Goal: Check status: Check status

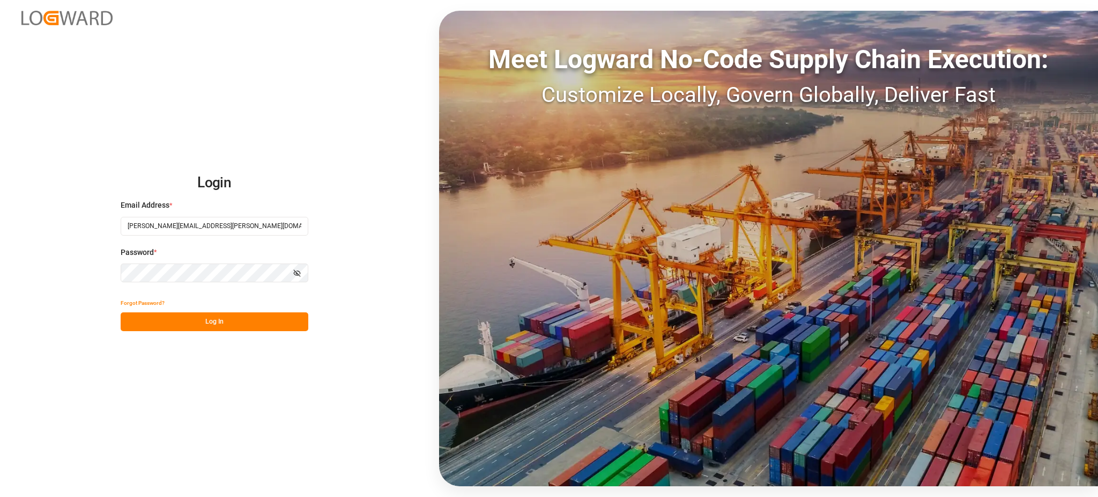
click at [290, 319] on button "Log In" at bounding box center [215, 321] width 188 height 19
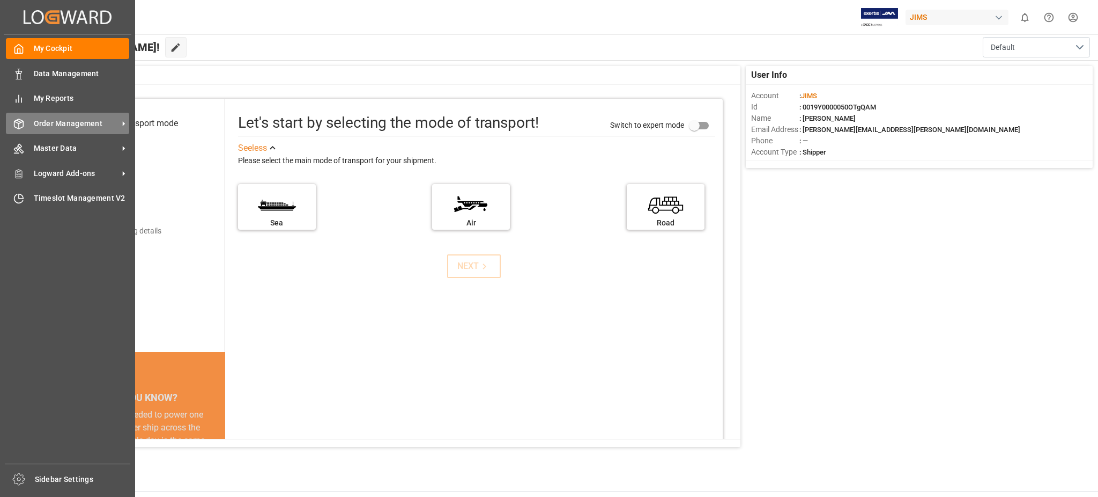
click at [55, 116] on div "Order Management Order Management" at bounding box center [67, 123] width 123 height 21
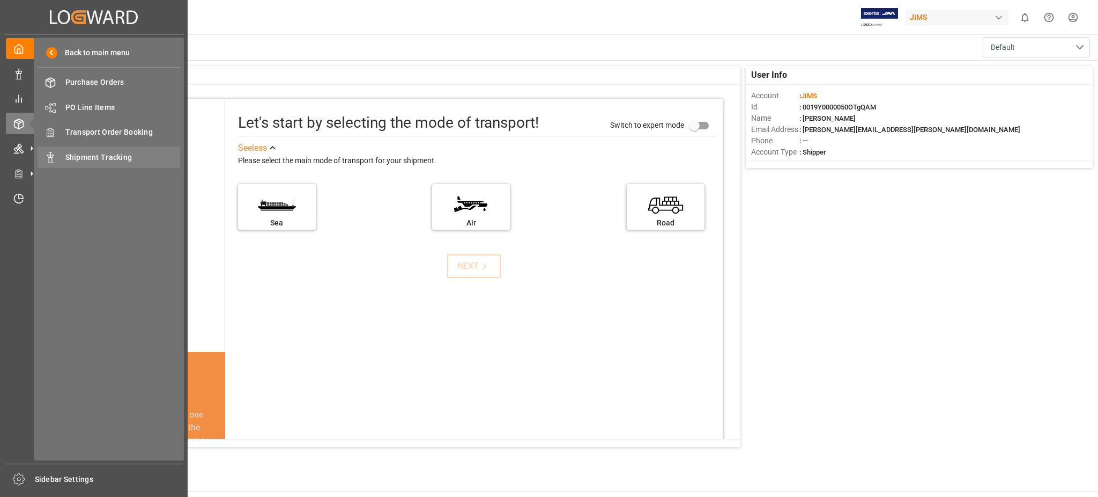
click at [91, 152] on span "Shipment Tracking" at bounding box center [122, 157] width 115 height 11
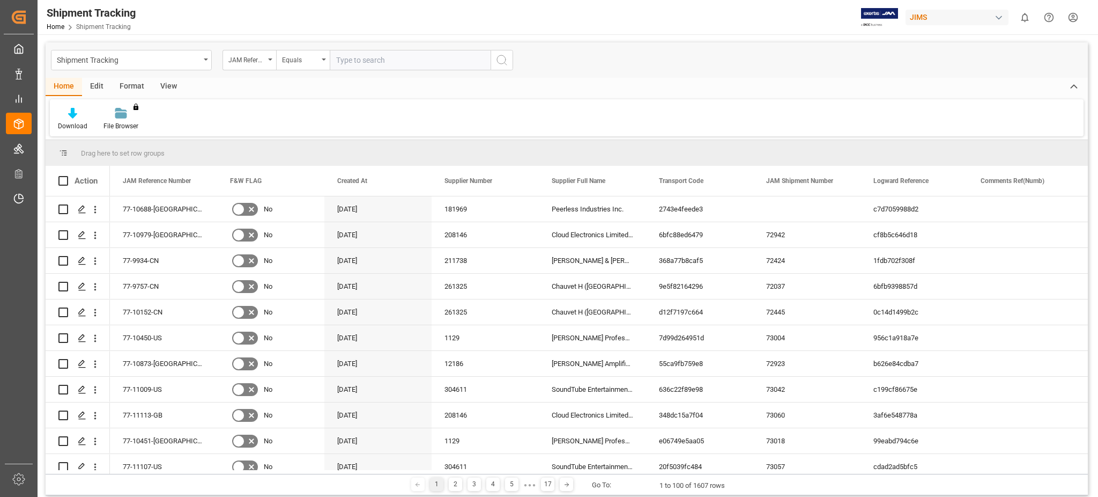
paste input "77-10284-CN"
type input "77-10284-CN"
click at [510, 62] on button "search button" at bounding box center [502, 60] width 23 height 20
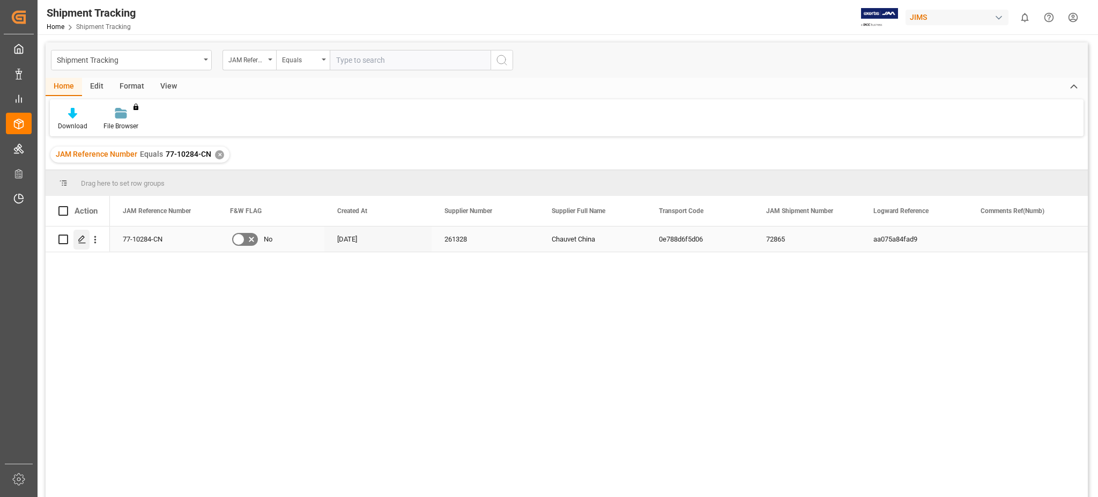
click at [74, 239] on div "Press SPACE to select this row." at bounding box center [81, 239] width 16 height 20
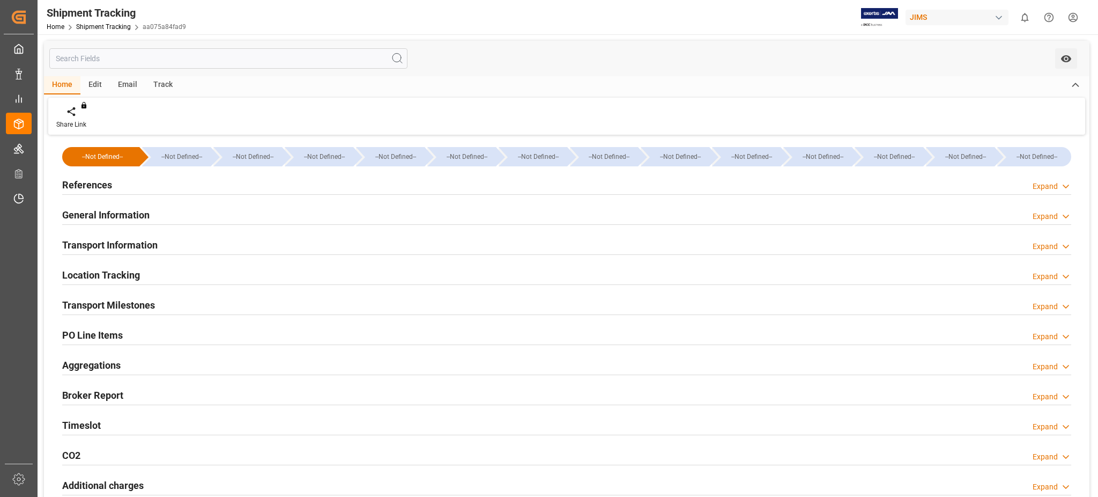
type input "Evergreen"
type input "Evergreen Marine Corp."
type input "9300398"
type input "305058.6"
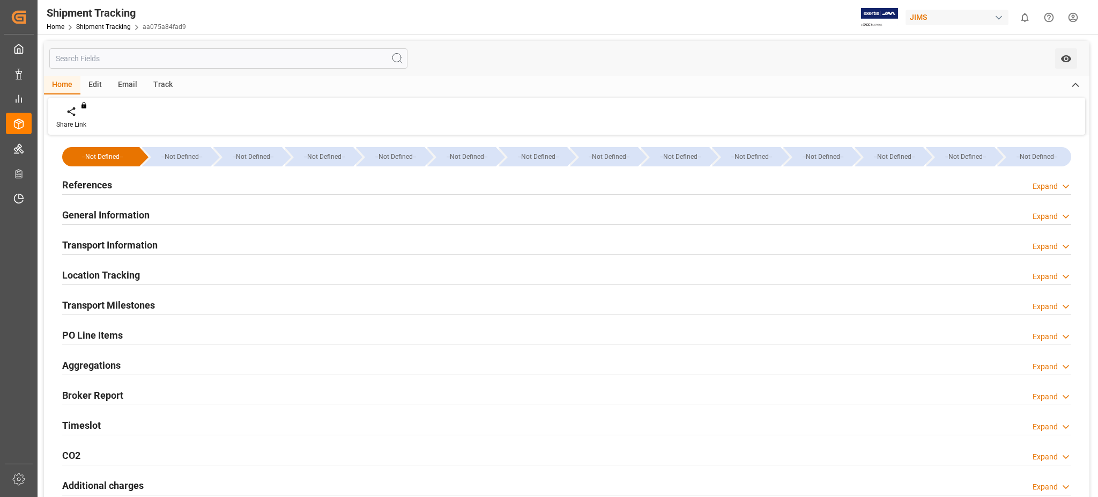
click at [129, 214] on h2 "General Information" at bounding box center [105, 215] width 87 height 14
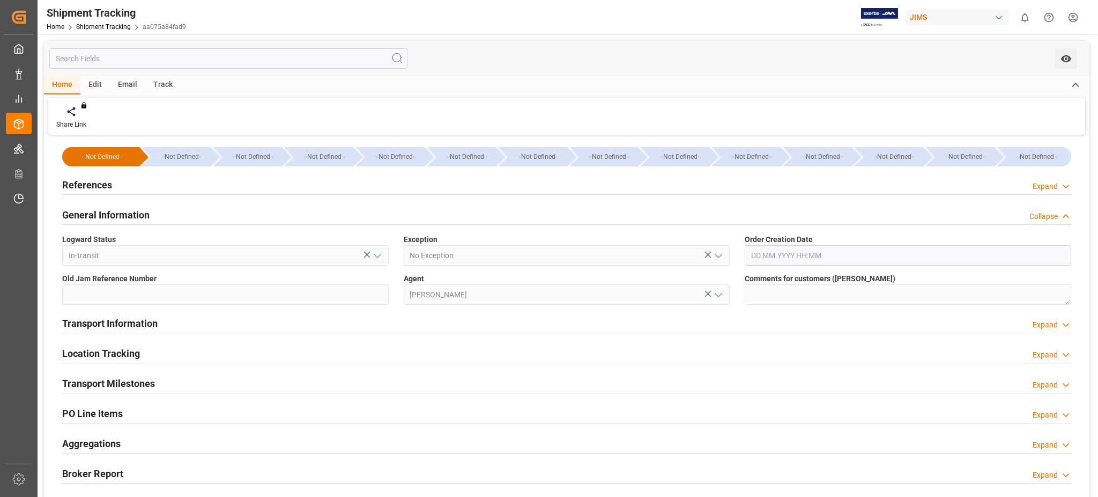
click at [112, 214] on h2 "General Information" at bounding box center [105, 215] width 87 height 14
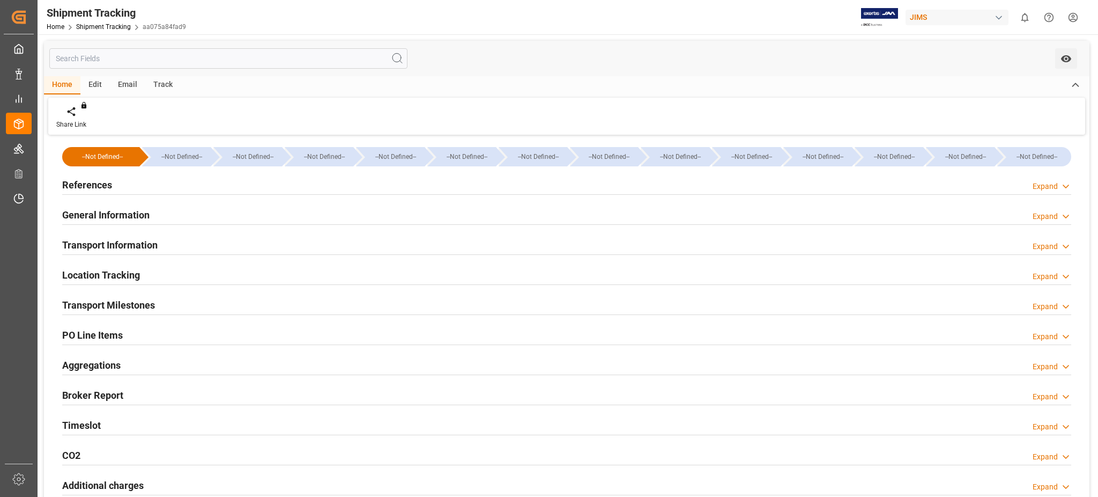
click at [107, 183] on h2 "References" at bounding box center [87, 184] width 50 height 14
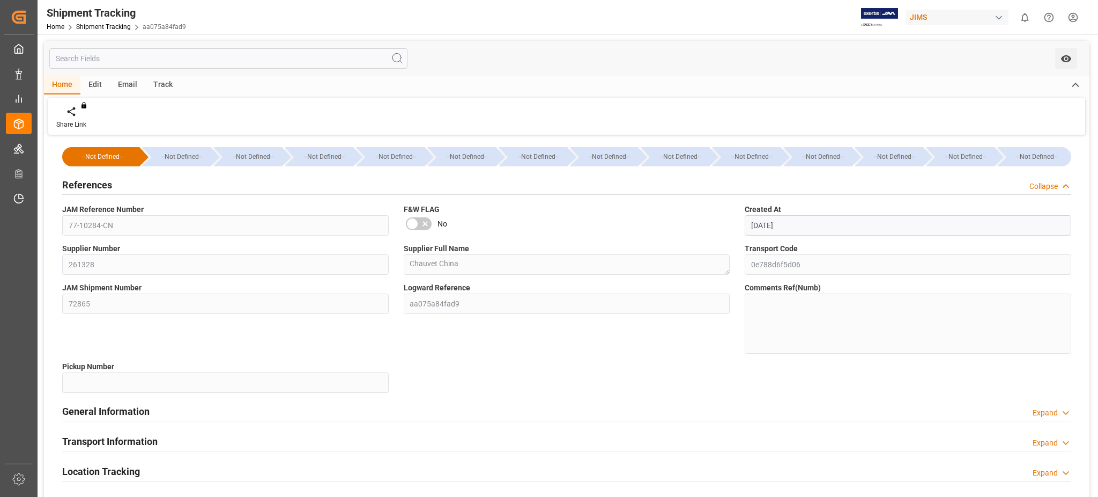
click at [107, 183] on h2 "References" at bounding box center [87, 184] width 50 height 14
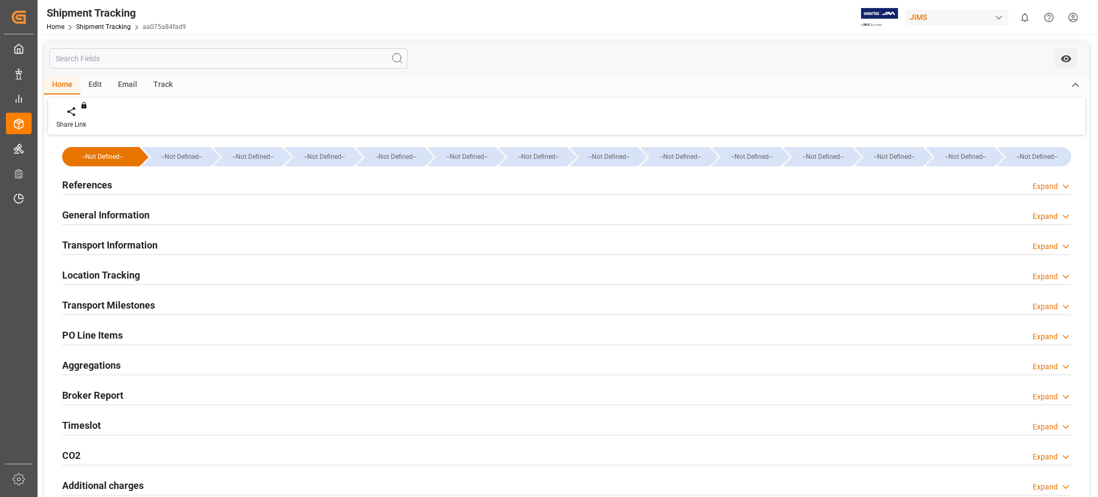
click at [116, 244] on h2 "Transport Information" at bounding box center [109, 245] width 95 height 14
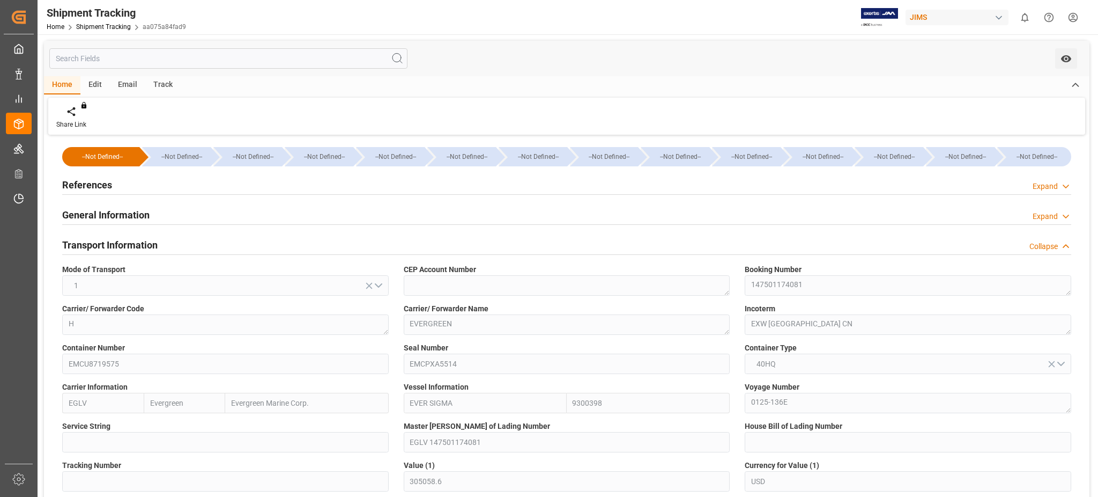
click at [123, 29] on link "Shipment Tracking" at bounding box center [103, 27] width 55 height 8
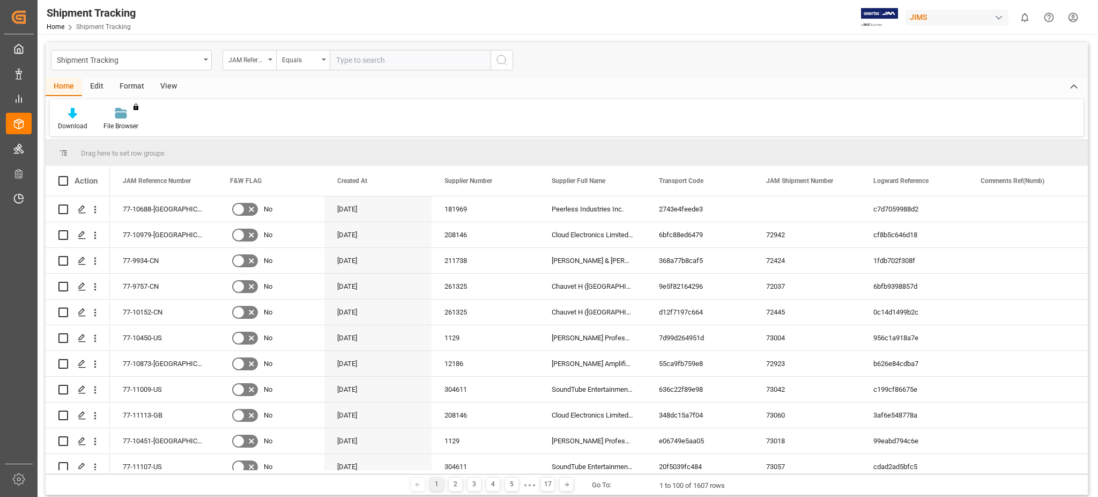
click at [359, 63] on input "text" at bounding box center [410, 60] width 161 height 20
type input "77-10965-cn"
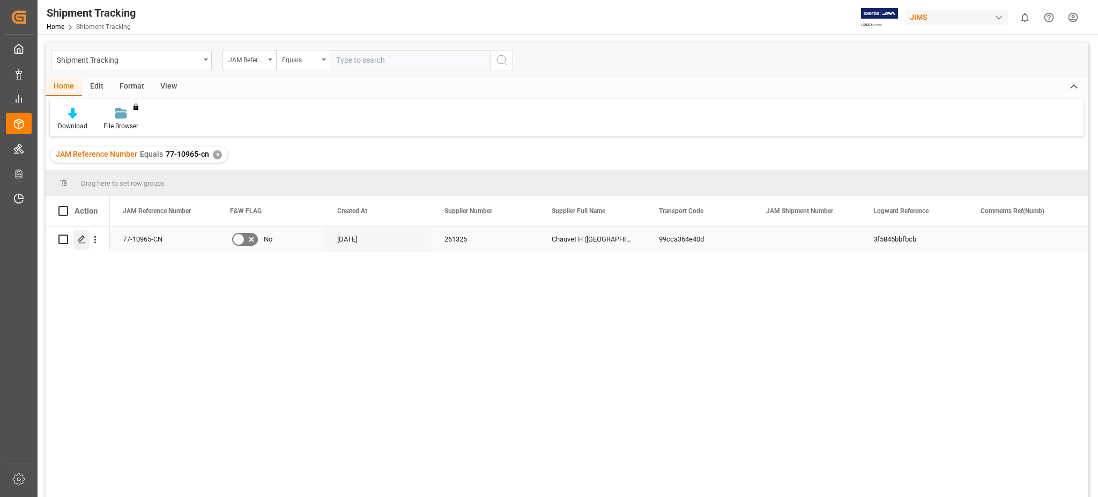
click at [81, 239] on icon "Press SPACE to select this row." at bounding box center [82, 239] width 9 height 9
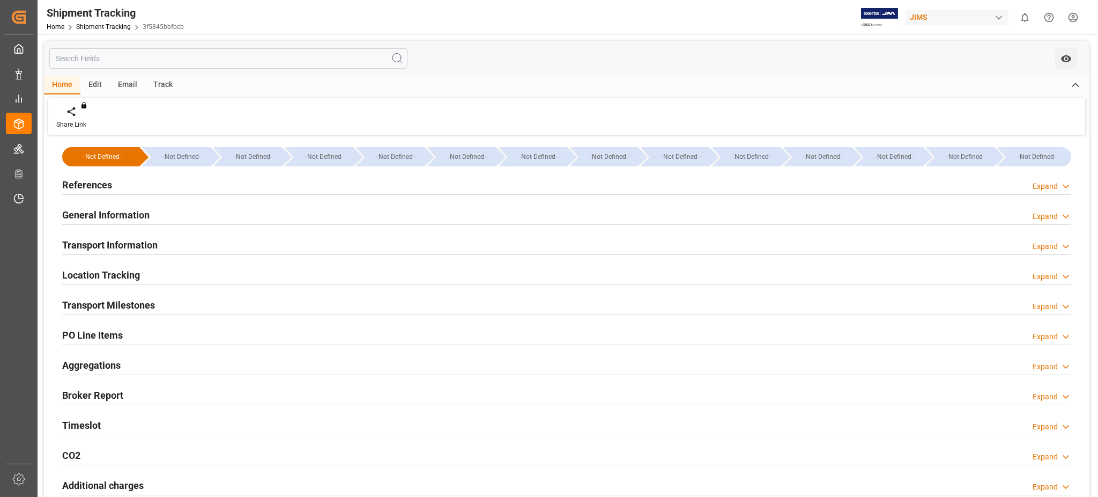
click at [125, 247] on h2 "Transport Information" at bounding box center [109, 245] width 95 height 14
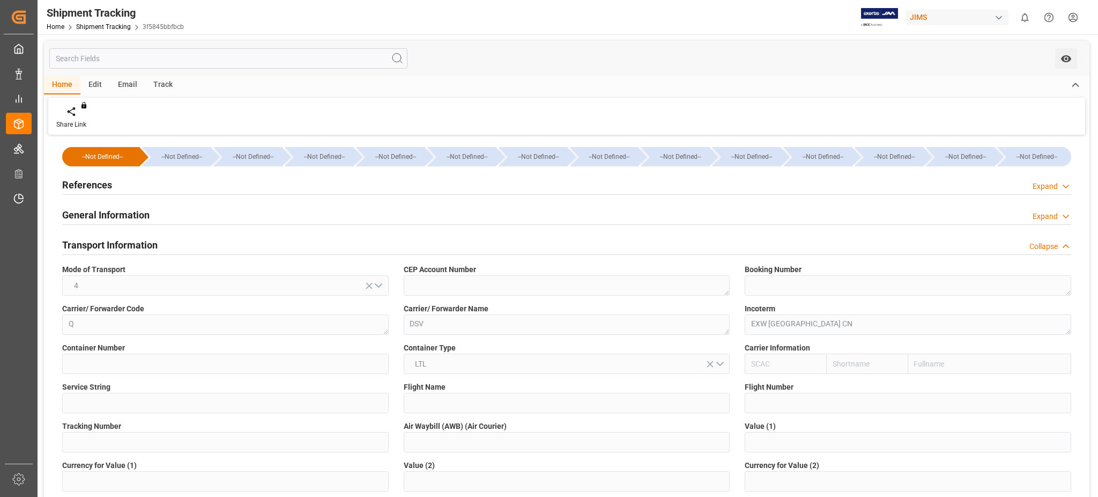
click at [122, 246] on h2 "Transport Information" at bounding box center [109, 245] width 95 height 14
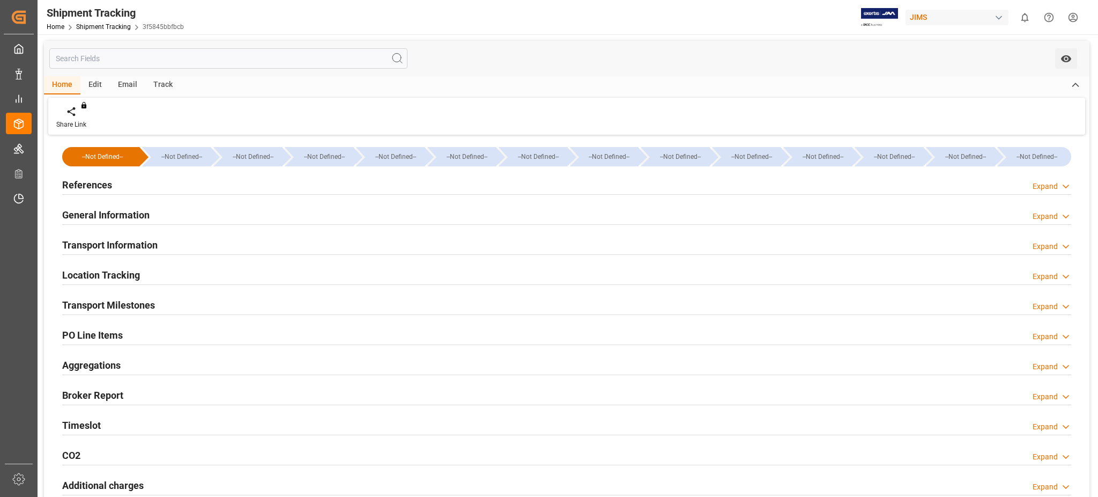
click at [127, 301] on h2 "Transport Milestones" at bounding box center [108, 305] width 93 height 14
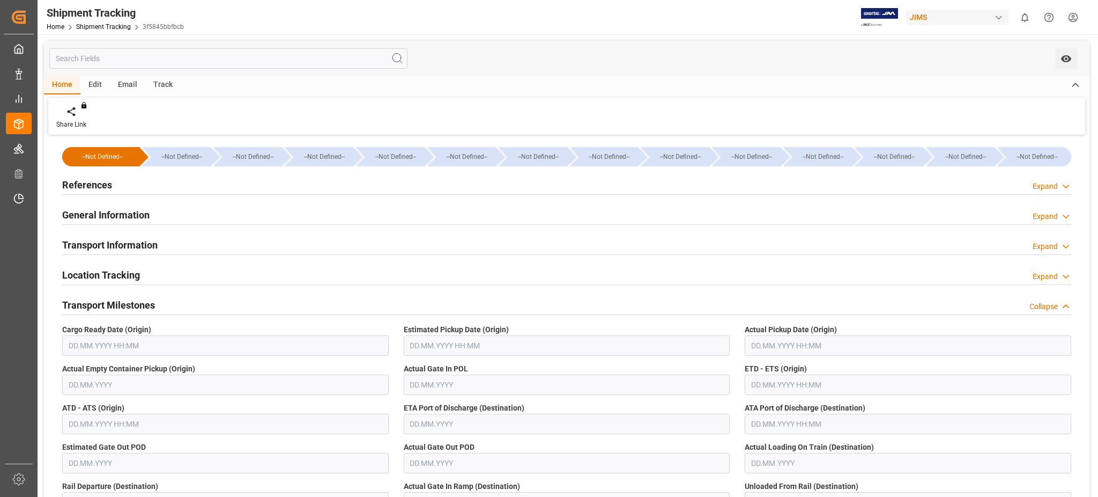
click at [127, 301] on h2 "Transport Milestones" at bounding box center [108, 305] width 93 height 14
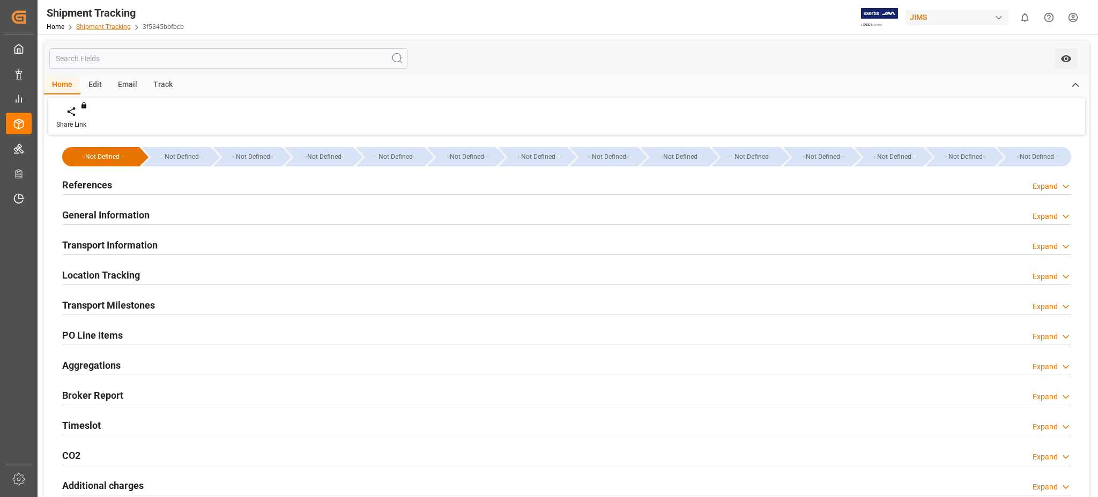
click at [108, 26] on link "Shipment Tracking" at bounding box center [103, 27] width 55 height 8
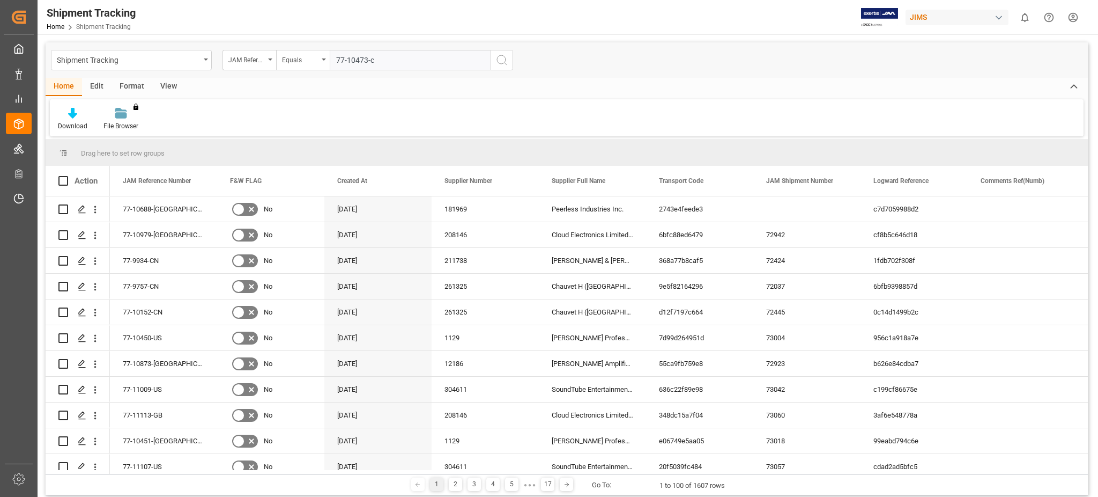
type input "77-10473-cn"
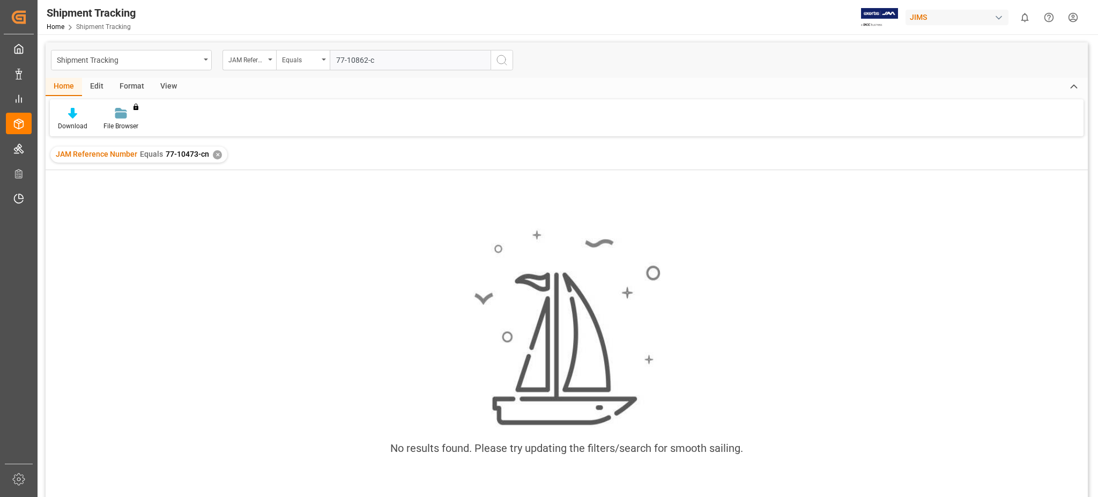
type input "77-10862-cn"
drag, startPoint x: 356, startPoint y: 473, endPoint x: 328, endPoint y: 444, distance: 40.6
click at [356, 473] on div "No results found. Please try updating the filters/search for smooth sailing." at bounding box center [567, 347] width 1042 height 255
click at [213, 155] on div "✕" at bounding box center [217, 154] width 9 height 9
click at [215, 152] on div "✕" at bounding box center [217, 154] width 9 height 9
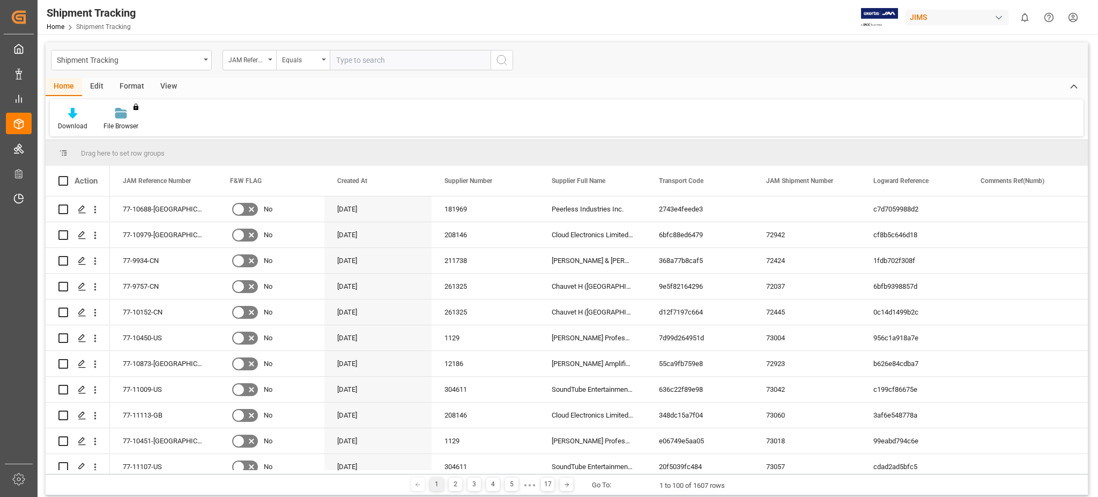
drag, startPoint x: 348, startPoint y: 60, endPoint x: 379, endPoint y: 37, distance: 38.0
click at [348, 58] on input "text" at bounding box center [410, 60] width 161 height 20
type input "77-10243-be"
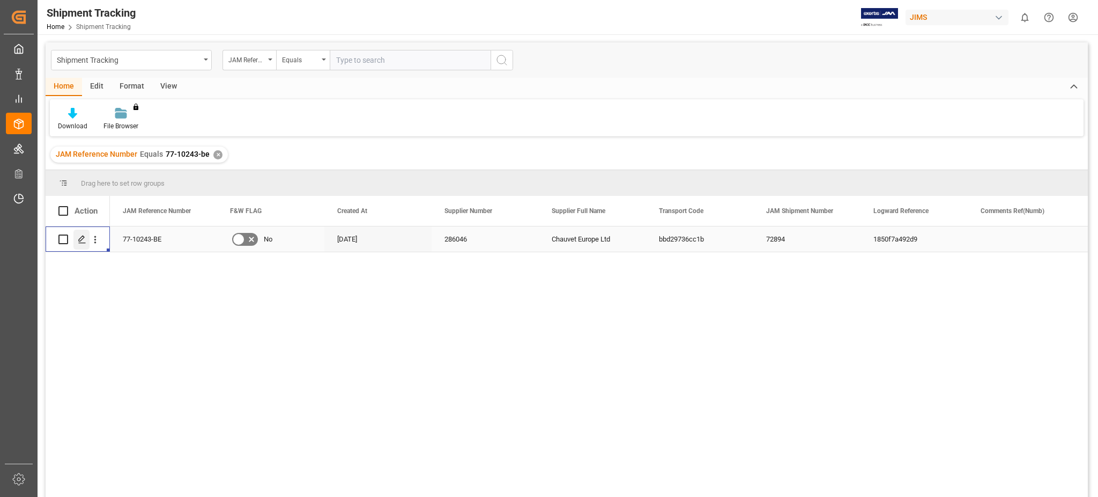
click at [82, 243] on line "Press SPACE to select this row." at bounding box center [82, 243] width 6 height 0
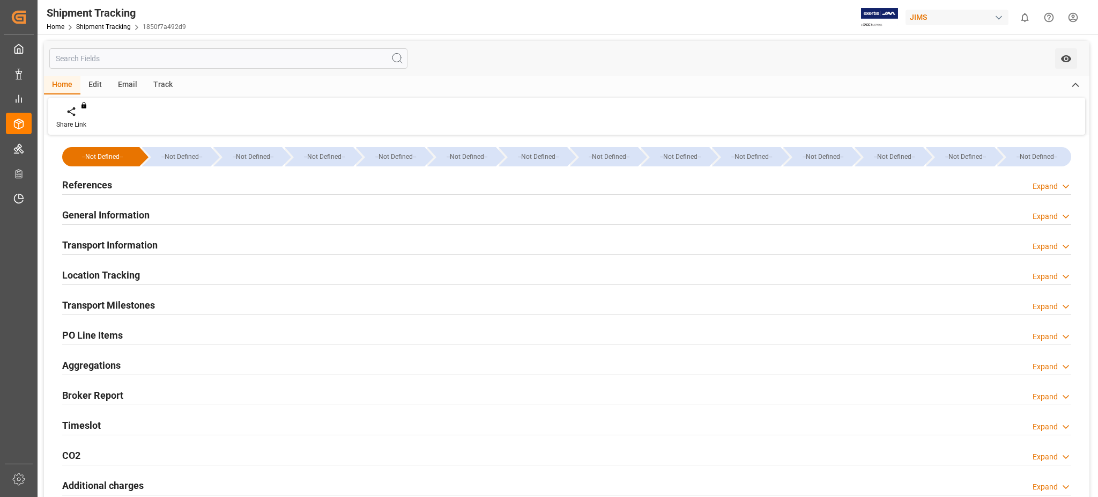
type input "9253727"
type input "24825.8"
click at [124, 186] on div "References Expand" at bounding box center [566, 184] width 1009 height 20
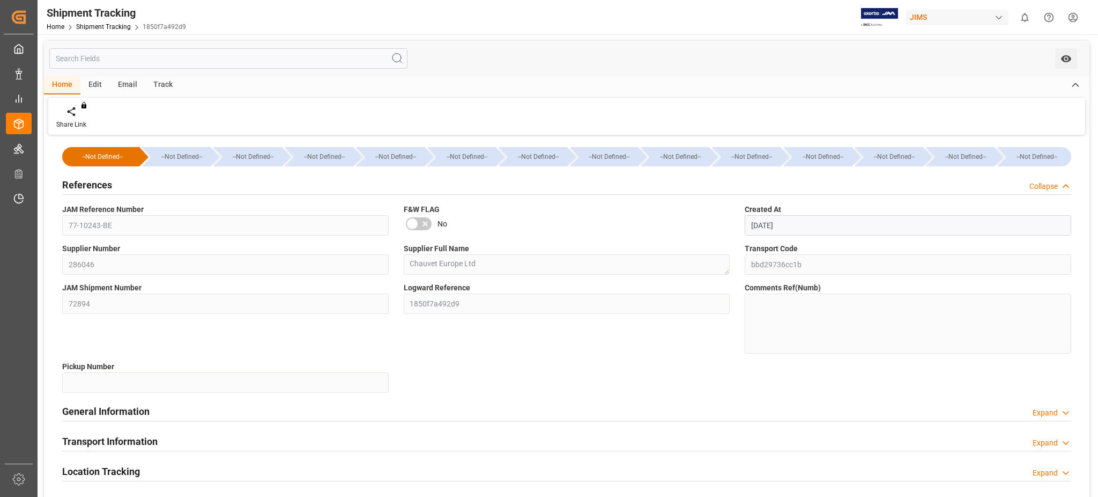
click at [124, 186] on div "References Collapse" at bounding box center [566, 184] width 1009 height 20
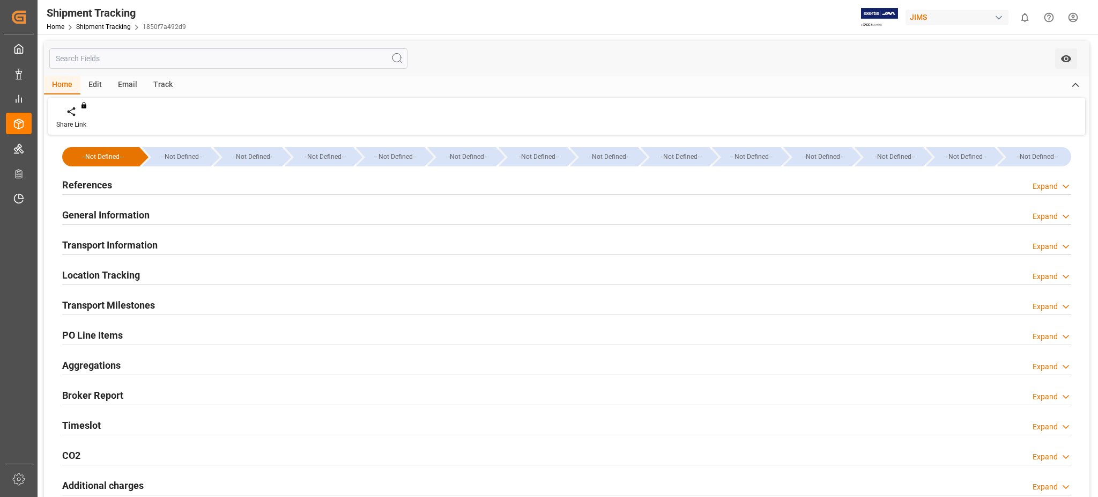
click at [131, 206] on div "General Information" at bounding box center [105, 214] width 87 height 20
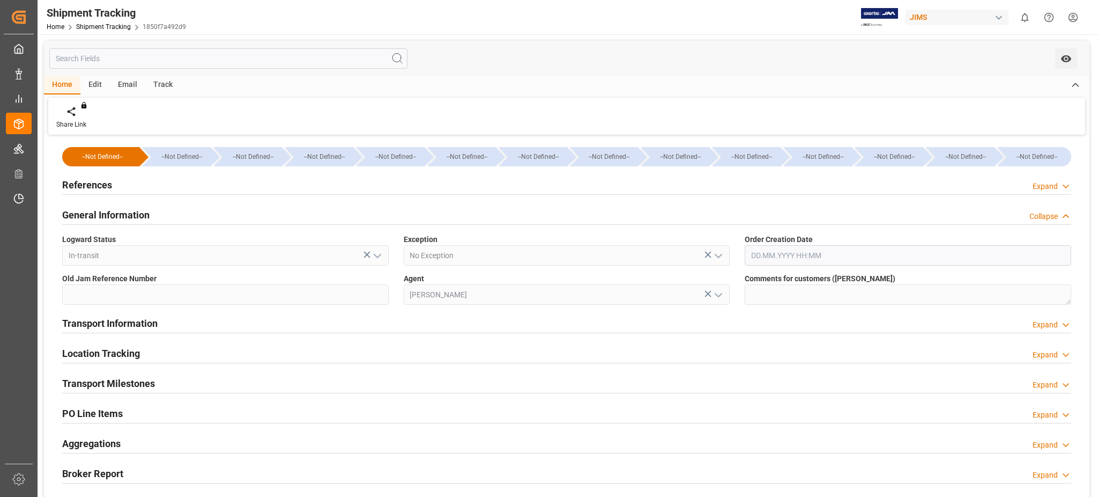
click at [131, 206] on div "General Information" at bounding box center [105, 214] width 87 height 20
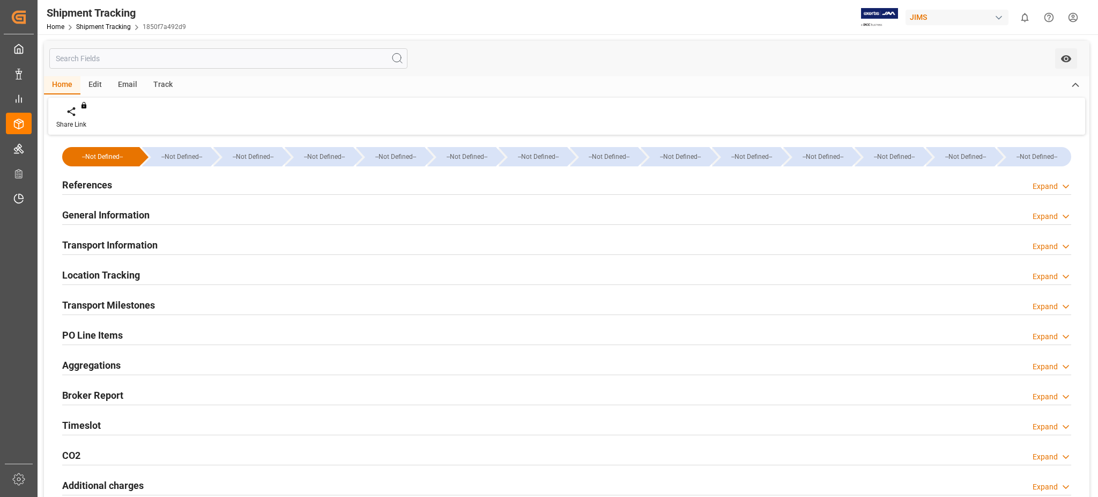
click at [160, 244] on div "Transport Information Expand" at bounding box center [566, 244] width 1009 height 20
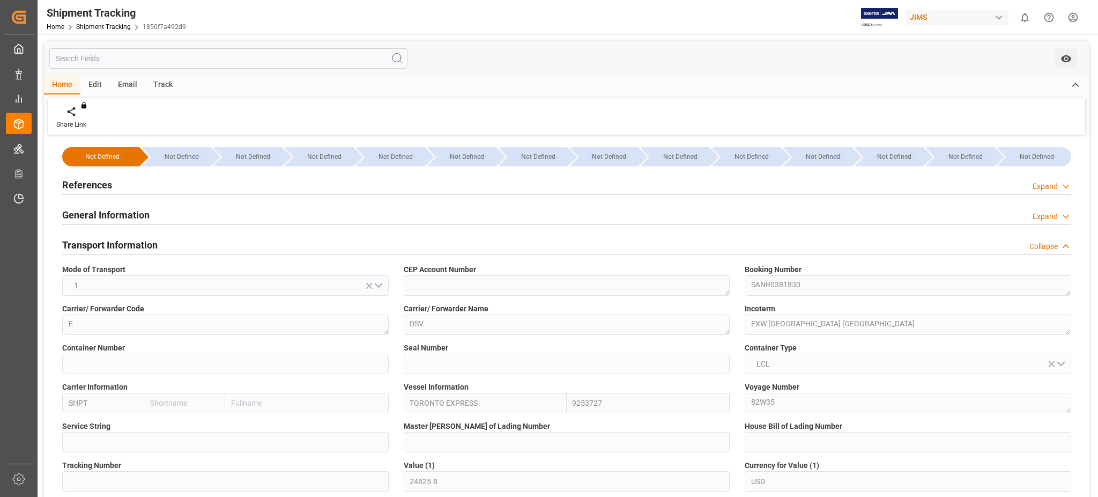
click at [160, 244] on div "Transport Information Collapse" at bounding box center [566, 244] width 1009 height 20
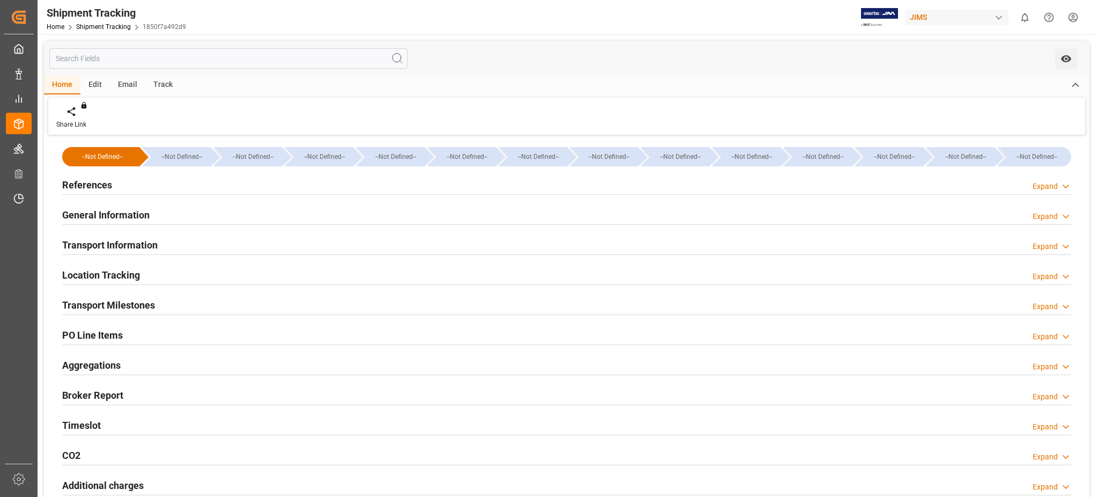
click at [139, 298] on h2 "Transport Milestones" at bounding box center [108, 305] width 93 height 14
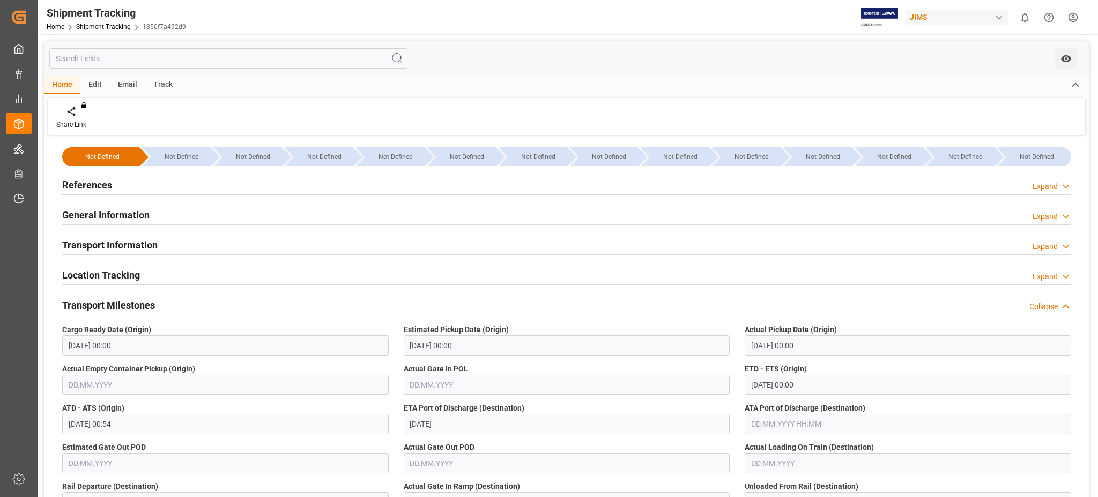
scroll to position [143, 0]
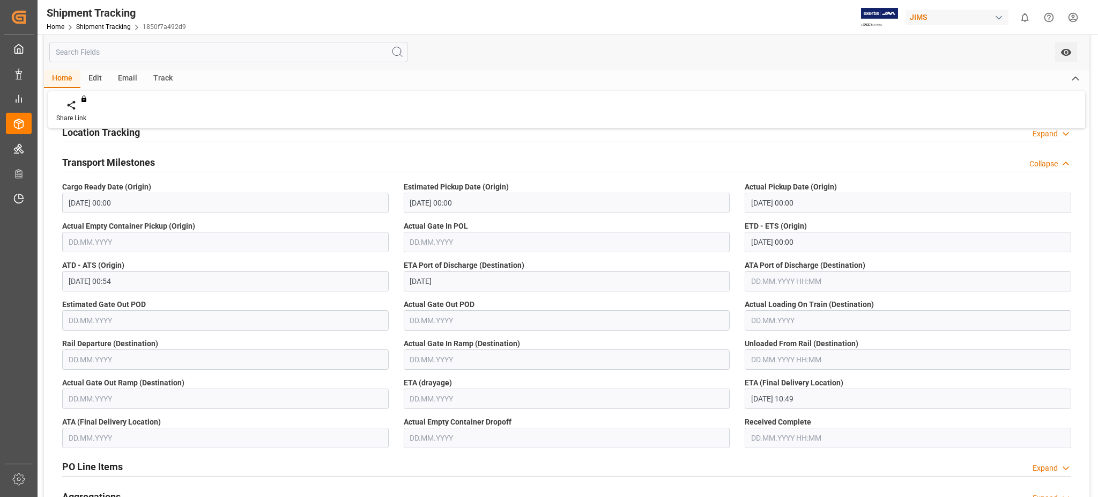
click at [115, 162] on h2 "Transport Milestones" at bounding box center [108, 162] width 93 height 14
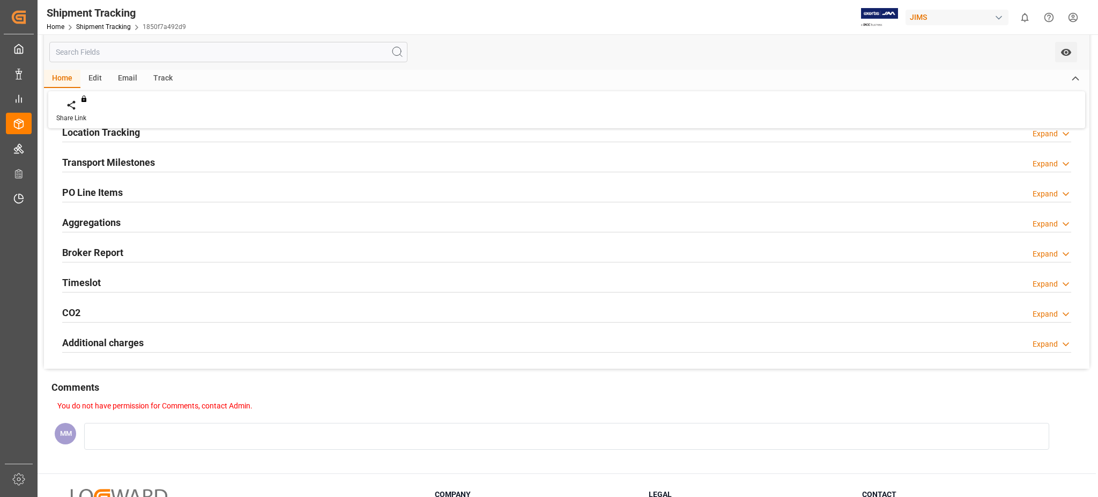
click at [72, 276] on h2 "Timeslot" at bounding box center [81, 282] width 39 height 14
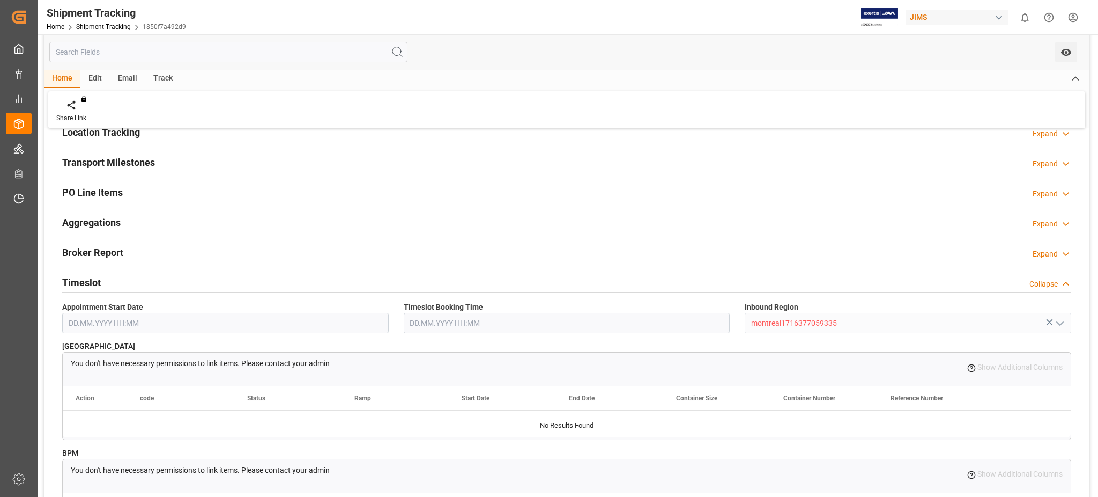
click at [72, 277] on h2 "Timeslot" at bounding box center [81, 282] width 39 height 14
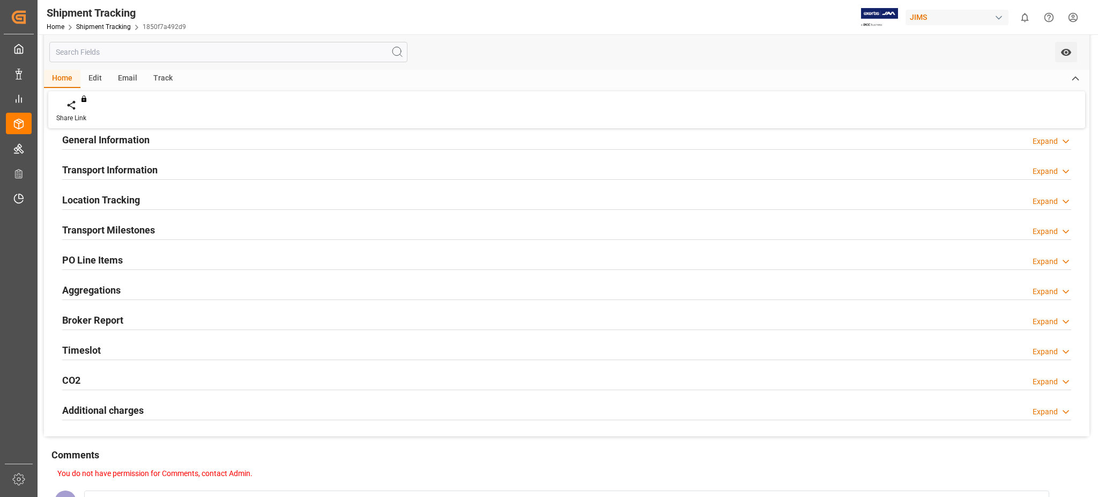
scroll to position [0, 0]
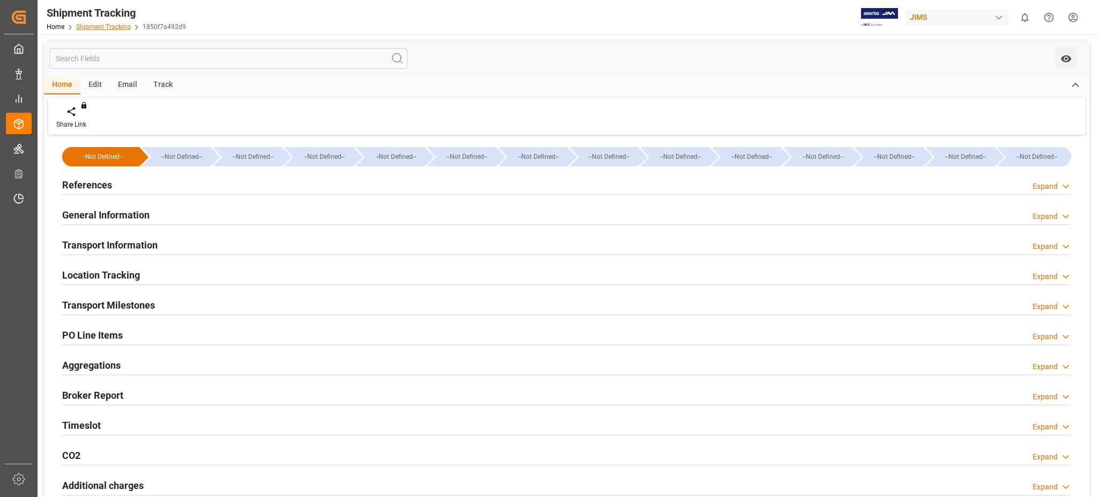
click at [98, 23] on link "Shipment Tracking" at bounding box center [103, 27] width 55 height 8
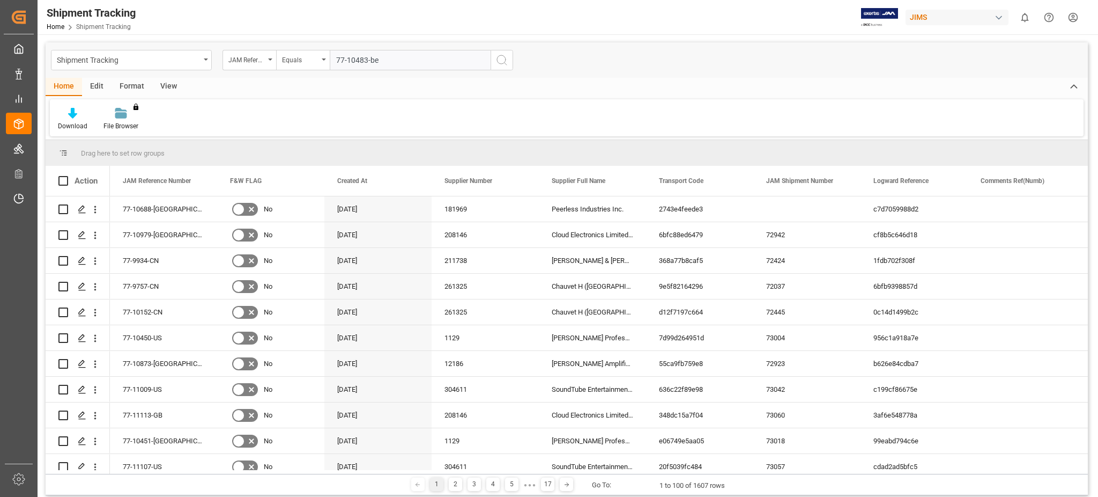
type input "77-10483-be"
click at [502, 61] on icon "search button" at bounding box center [501, 60] width 13 height 13
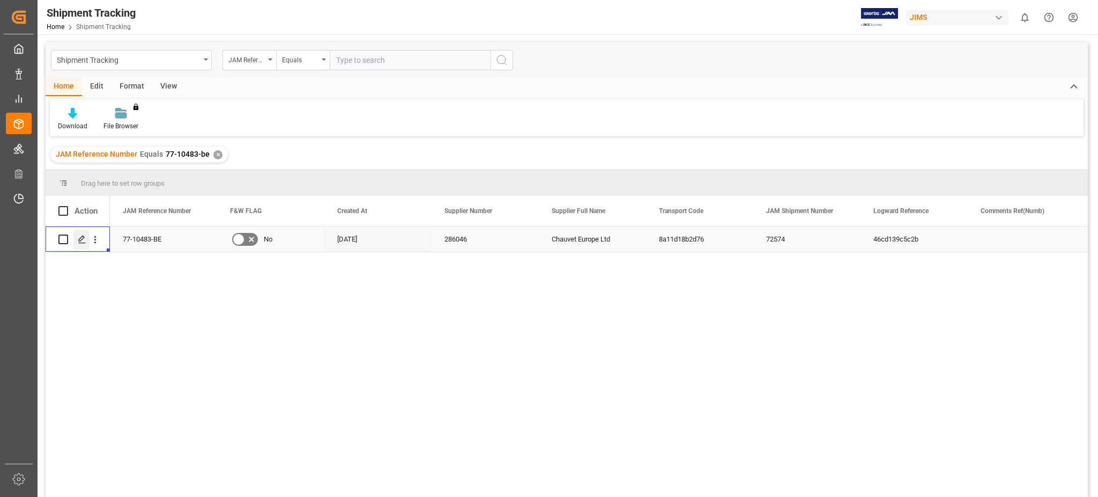
click at [78, 240] on icon "Press SPACE to select this row." at bounding box center [82, 239] width 9 height 9
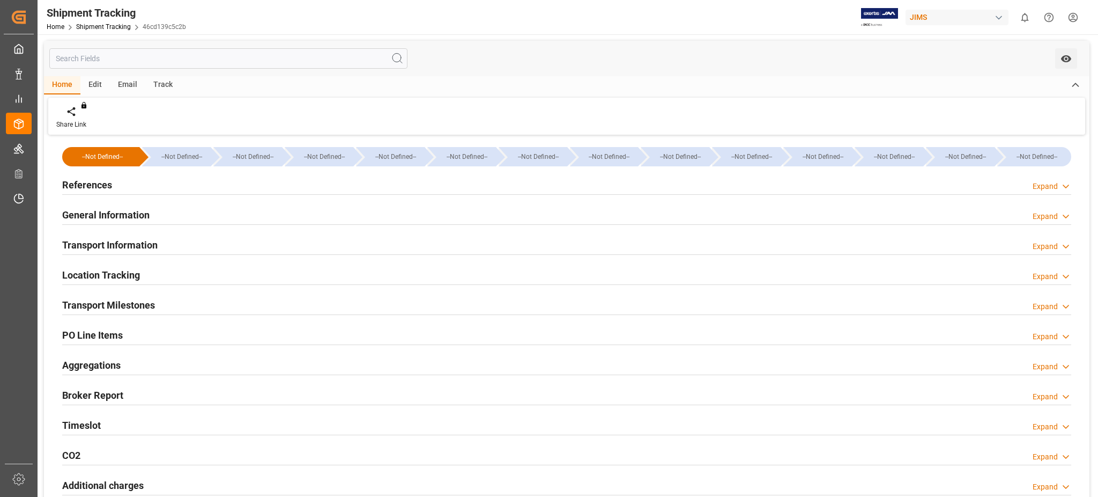
type input "45414"
click at [132, 211] on h2 "General Information" at bounding box center [105, 215] width 87 height 14
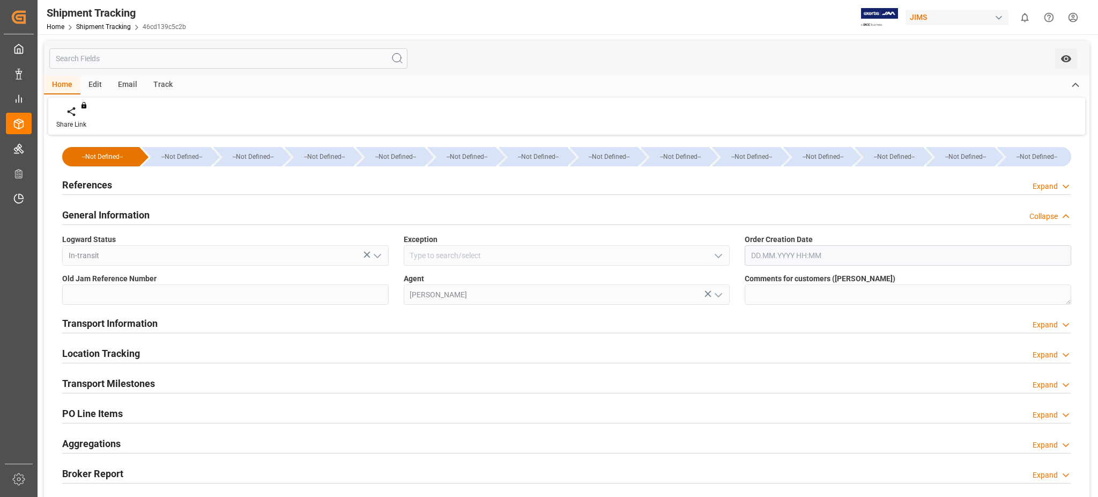
click at [132, 211] on h2 "General Information" at bounding box center [105, 215] width 87 height 14
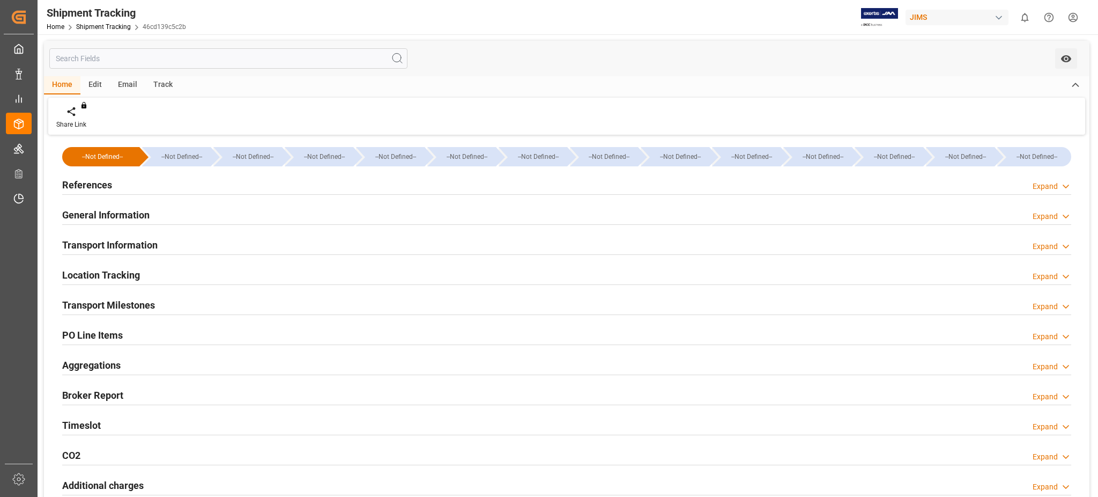
click at [138, 230] on div "Transport Information Expand" at bounding box center [567, 245] width 1024 height 30
click at [135, 239] on h2 "Transport Information" at bounding box center [109, 245] width 95 height 14
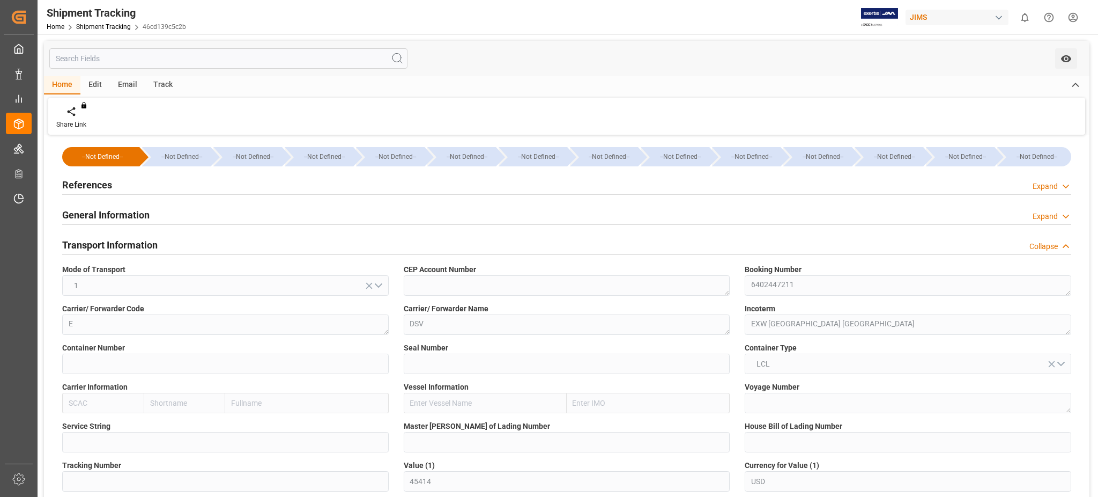
click at [135, 239] on h2 "Transport Information" at bounding box center [109, 245] width 95 height 14
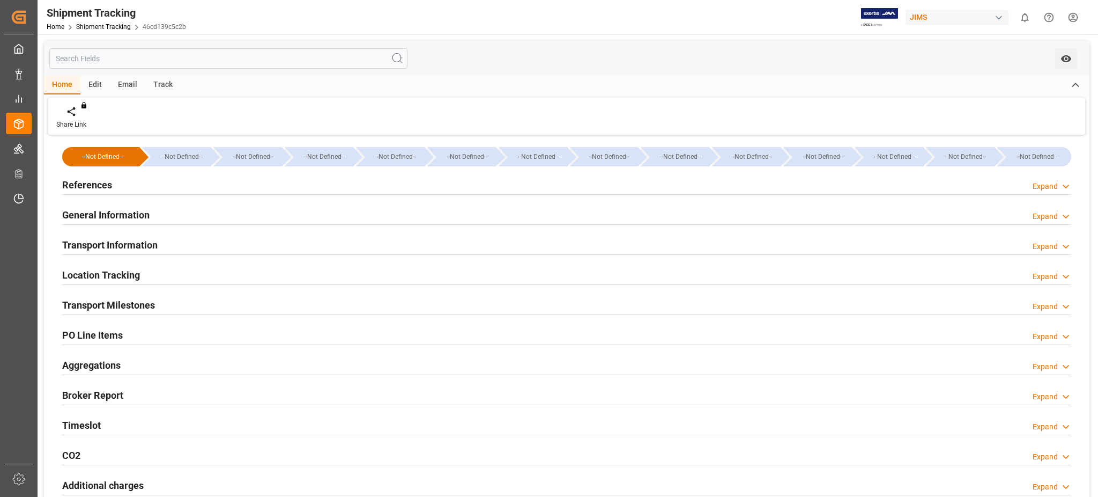
click at [127, 300] on h2 "Transport Milestones" at bounding box center [108, 305] width 93 height 14
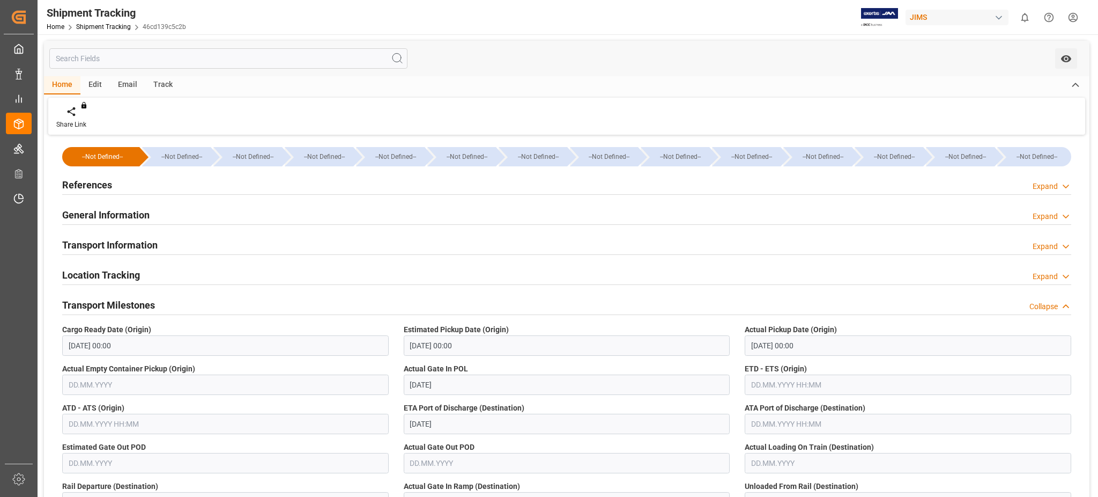
scroll to position [71, 0]
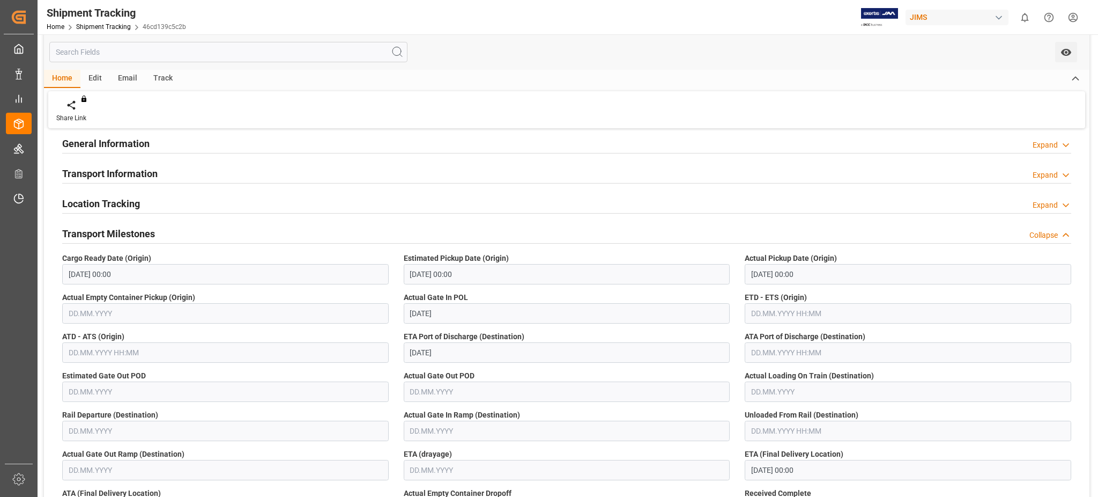
click at [141, 235] on h2 "Transport Milestones" at bounding box center [108, 233] width 93 height 14
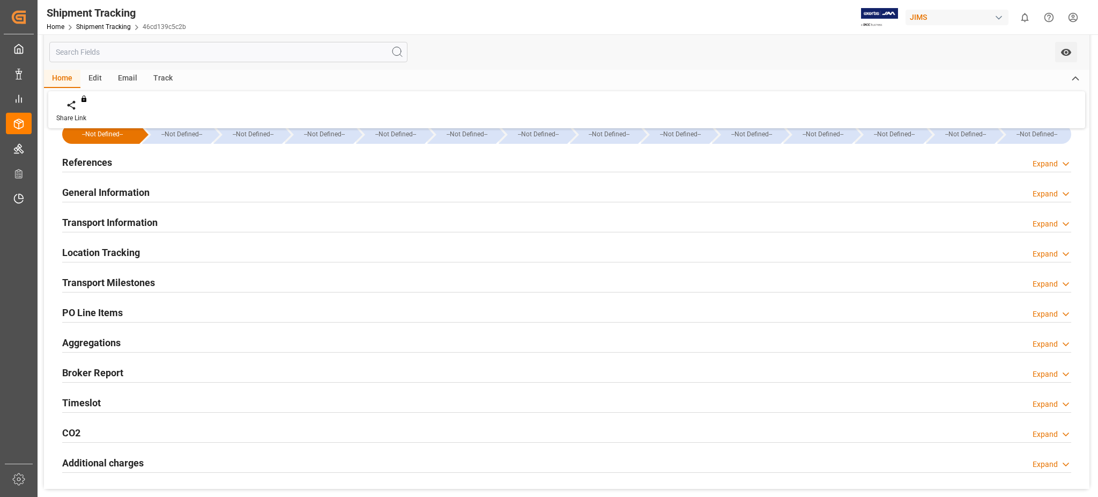
scroll to position [0, 0]
